Goal: Find specific page/section: Find specific page/section

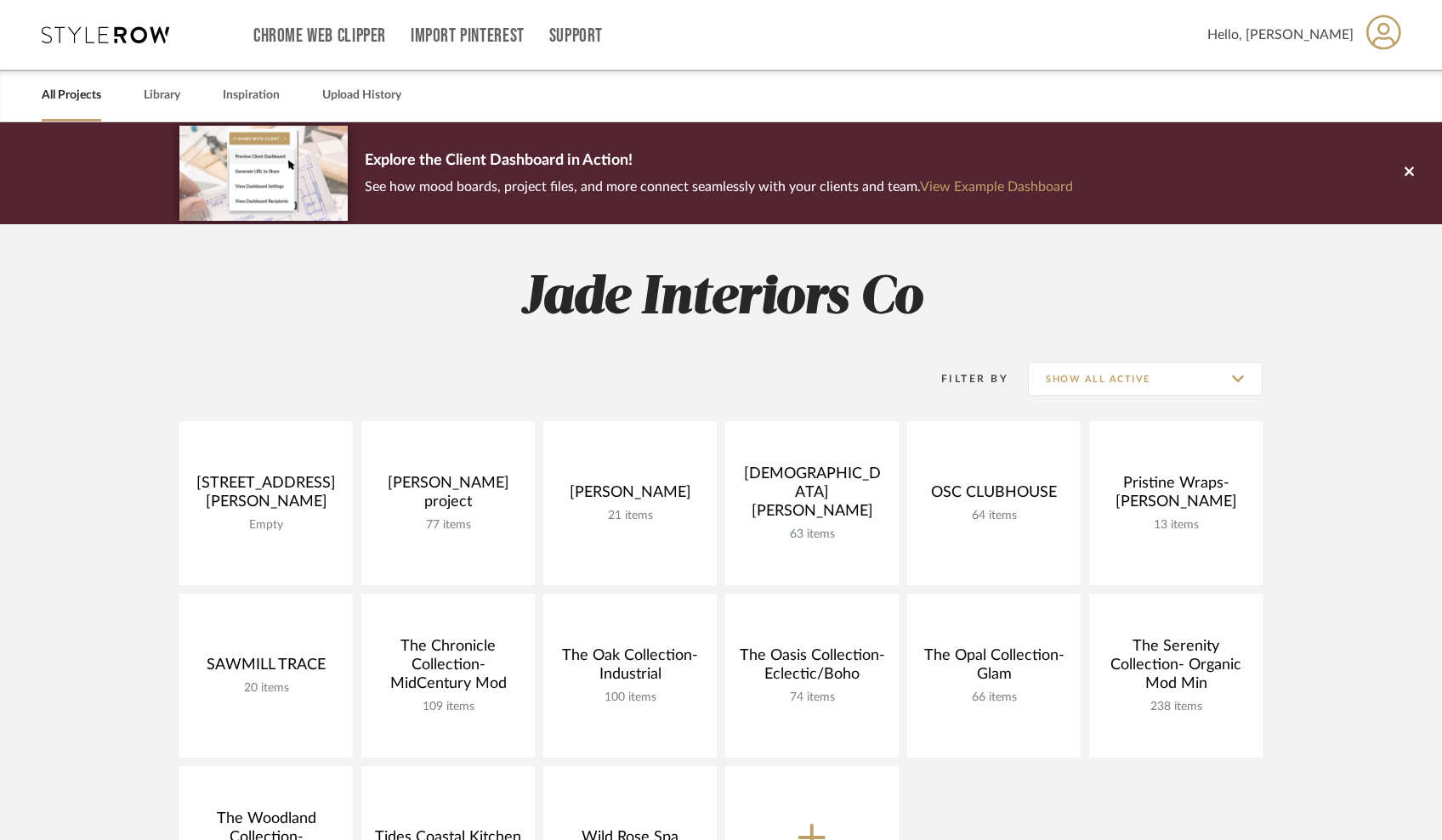
click at [1327, 44] on span "Hello, [PERSON_NAME]" at bounding box center [1280, 34] width 146 height 21
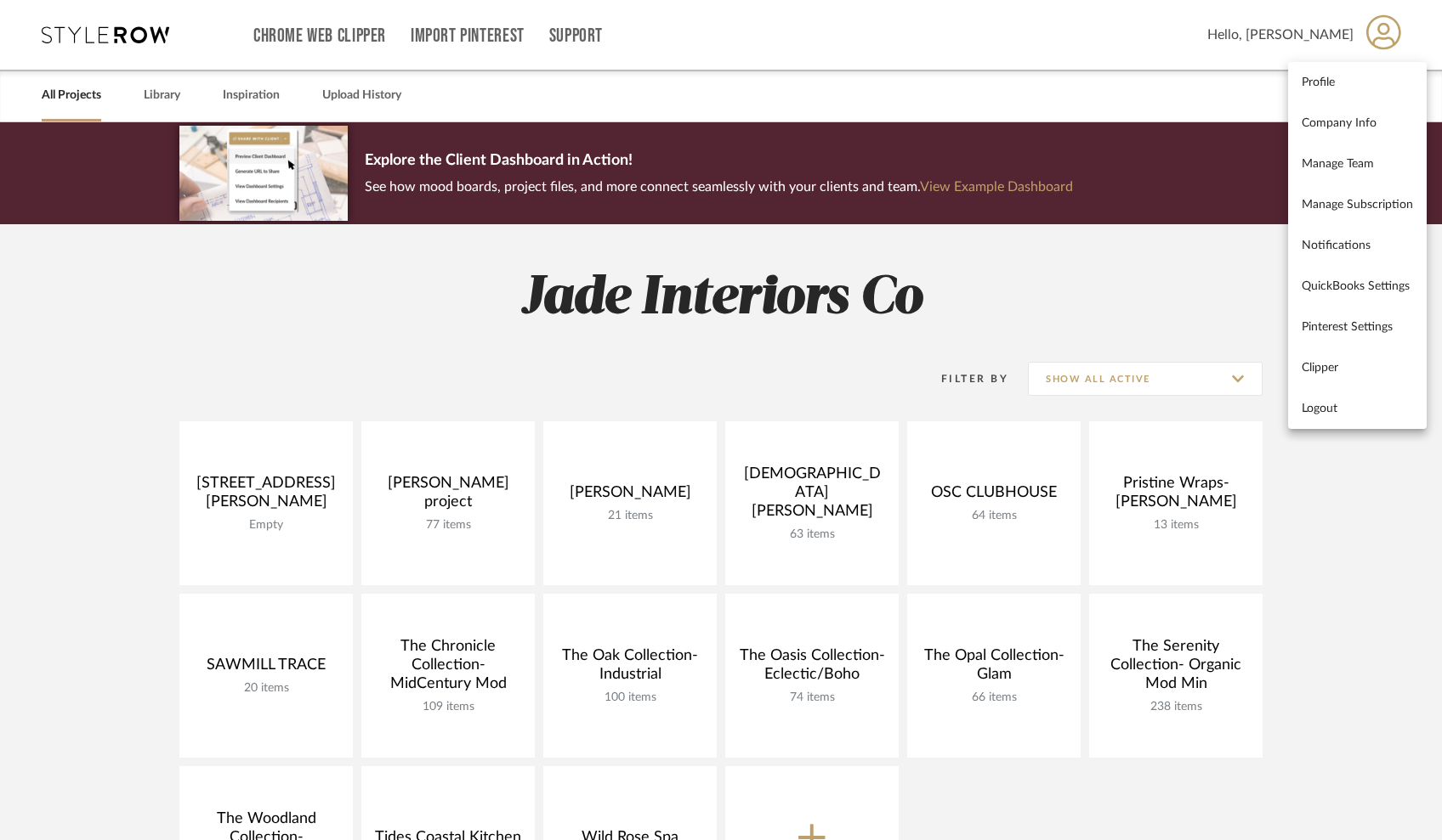
click at [149, 109] on div at bounding box center [721, 420] width 1442 height 840
click at [160, 97] on link "Library" at bounding box center [161, 95] width 36 height 23
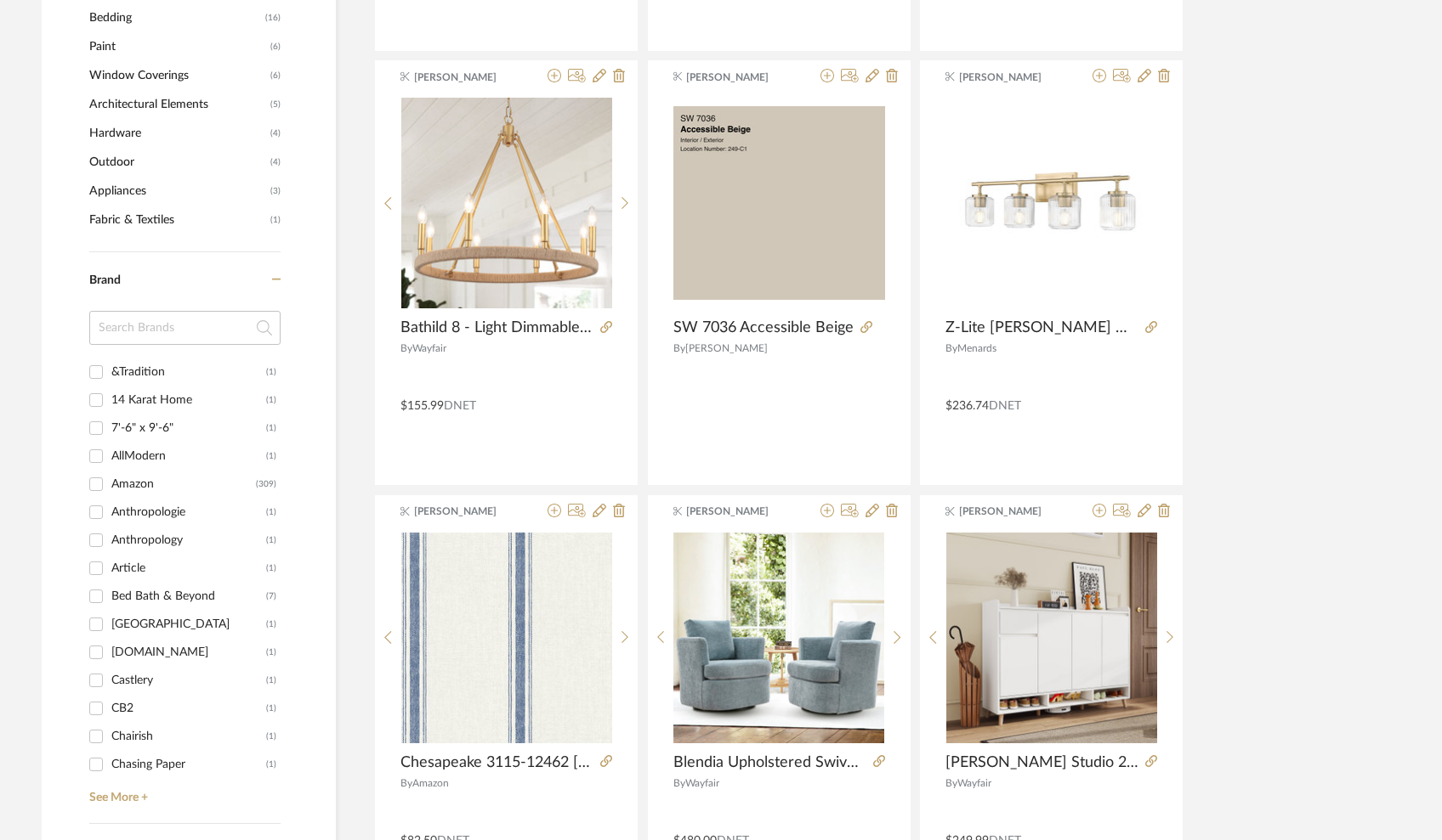
scroll to position [1129, 0]
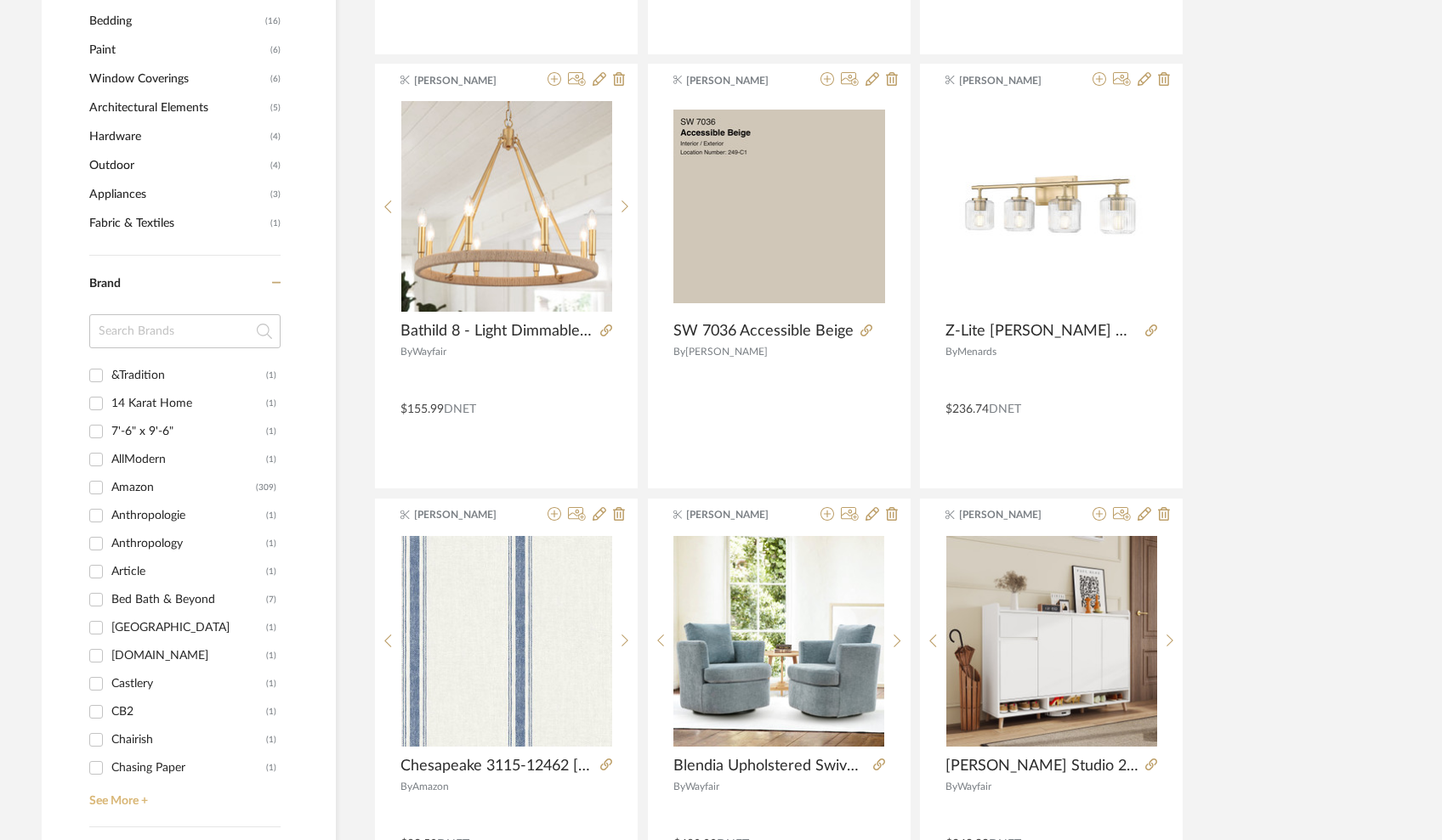
click at [135, 792] on link "See More +" at bounding box center [182, 796] width 196 height 28
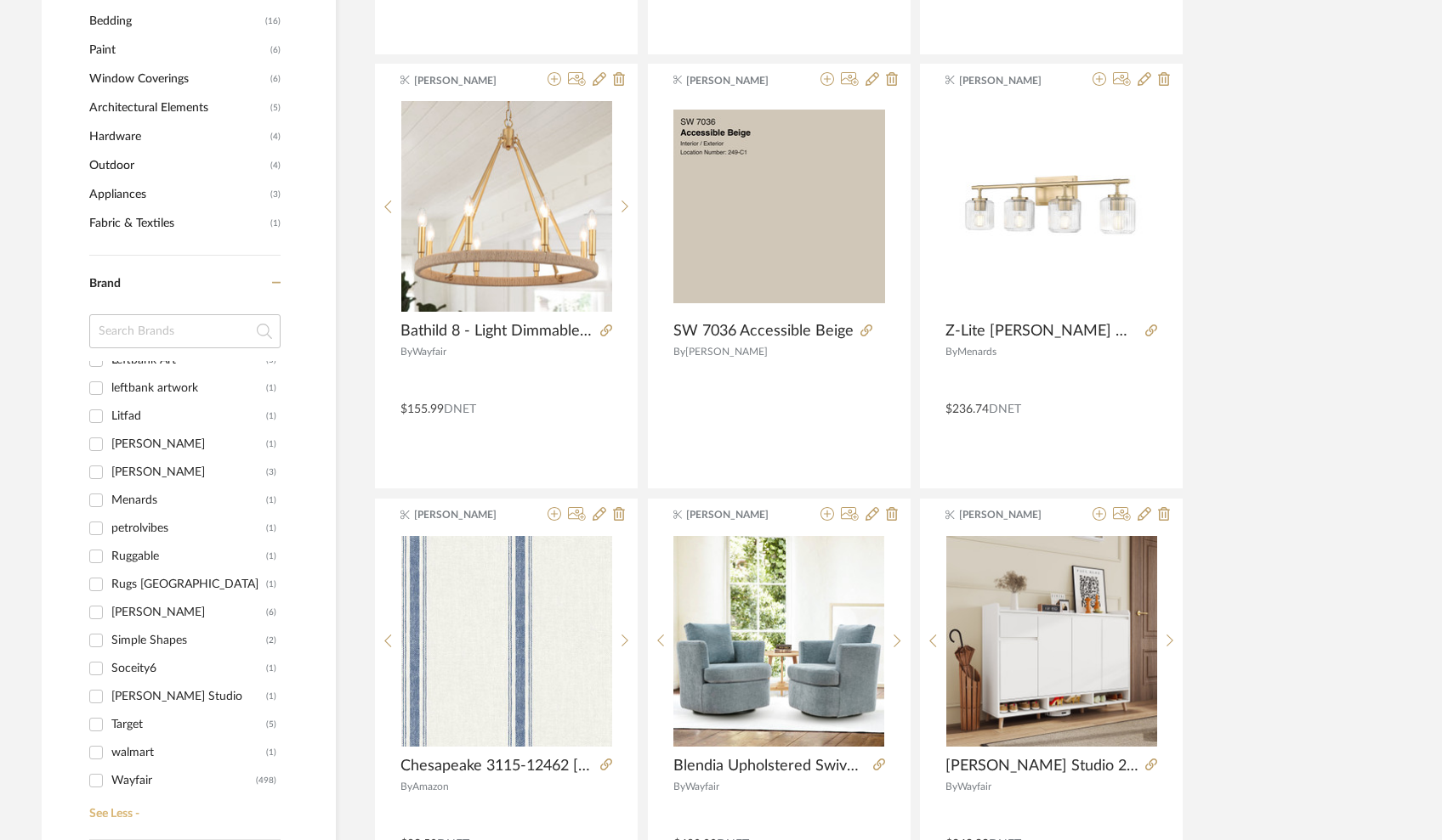
scroll to position [1341, 0]
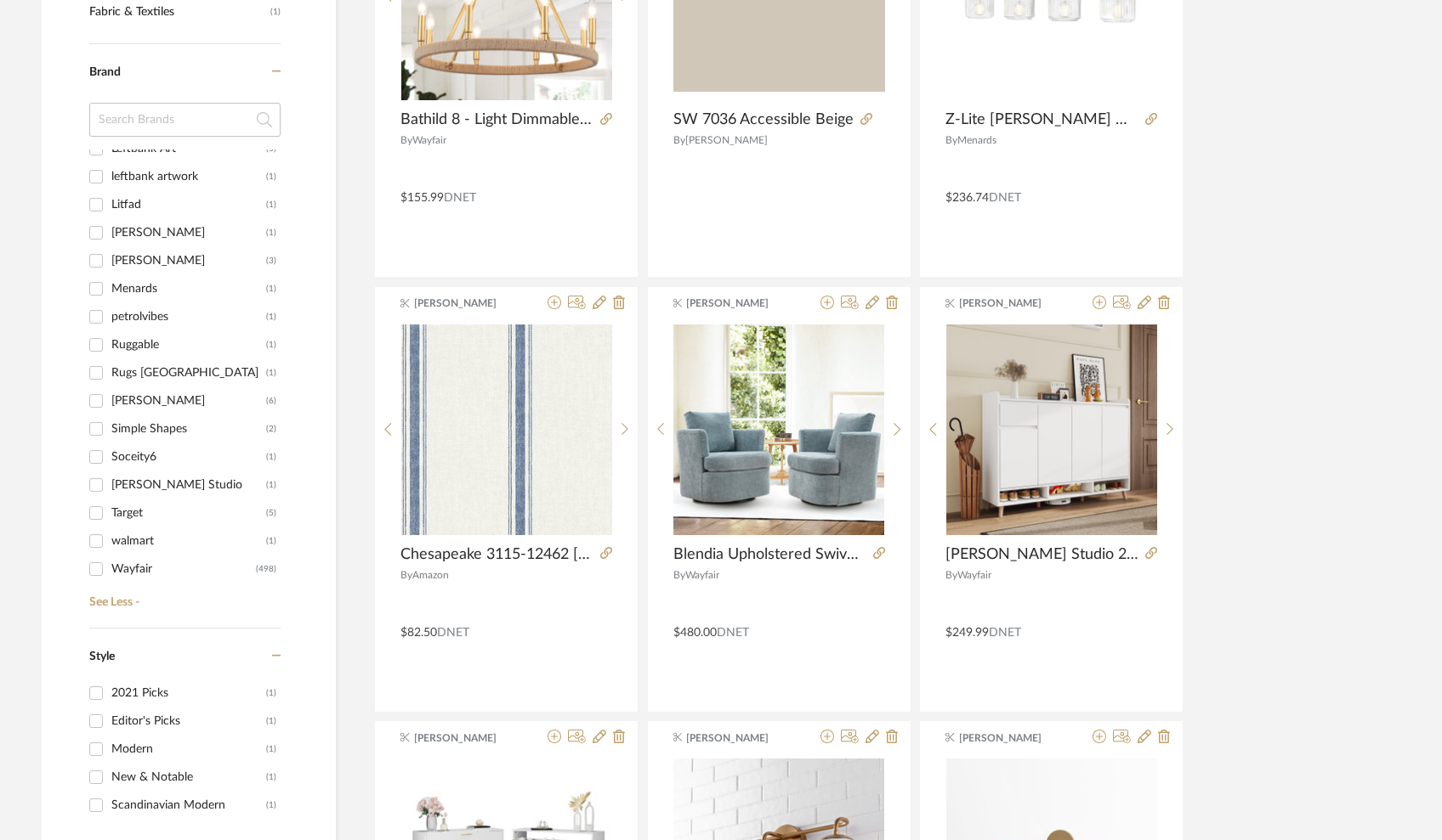
click at [140, 576] on div "Wayfair" at bounding box center [183, 570] width 144 height 28
click at [110, 576] on input "Wayfair (498)" at bounding box center [96, 570] width 28 height 28
checkbox input "true"
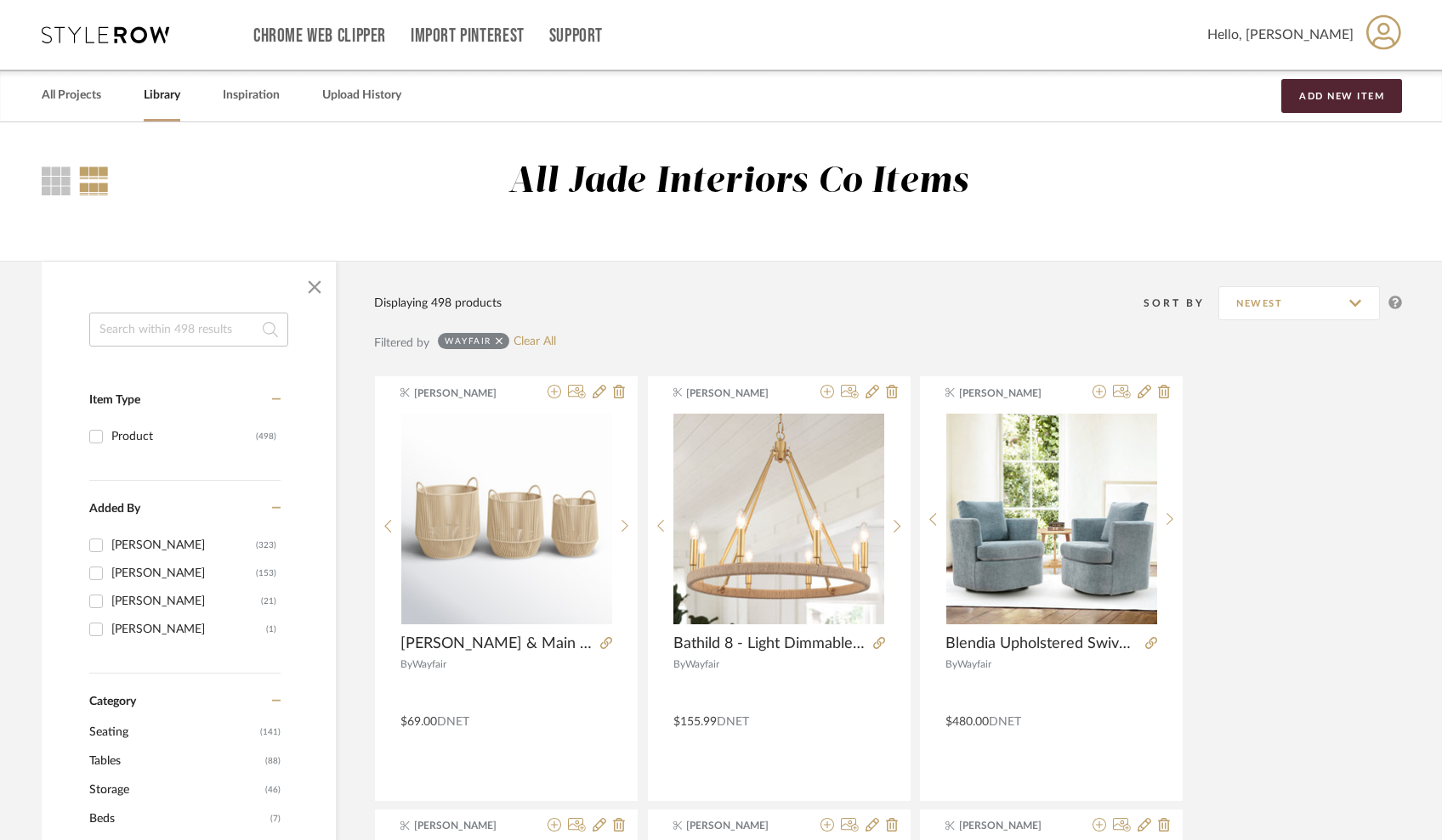
click at [180, 334] on input at bounding box center [189, 329] width 199 height 34
type input "bench"
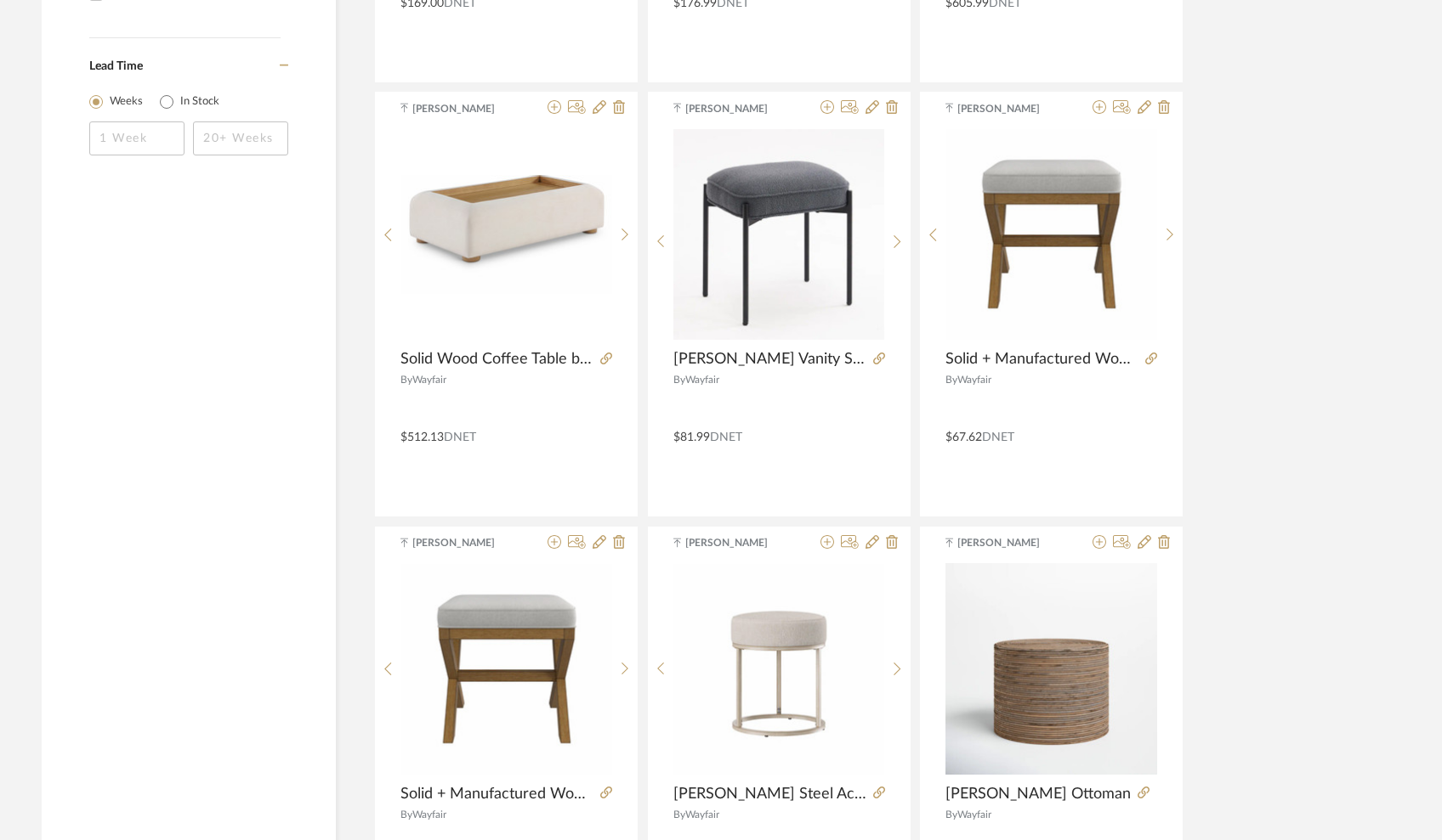
scroll to position [335, 0]
